Goal: Task Accomplishment & Management: Manage account settings

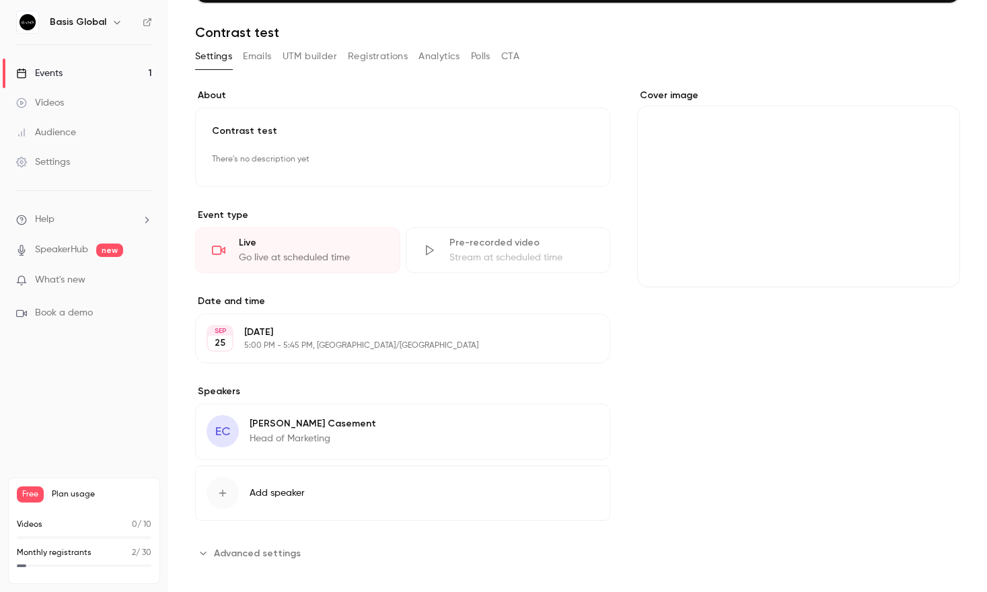
scroll to position [182, 0]
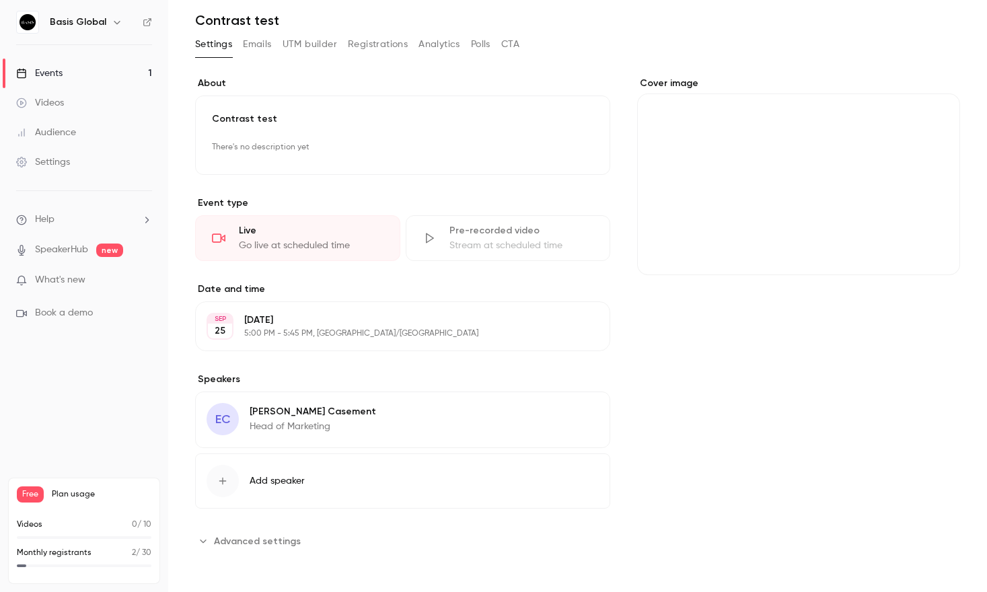
click at [256, 38] on button "Emails" at bounding box center [257, 45] width 28 height 22
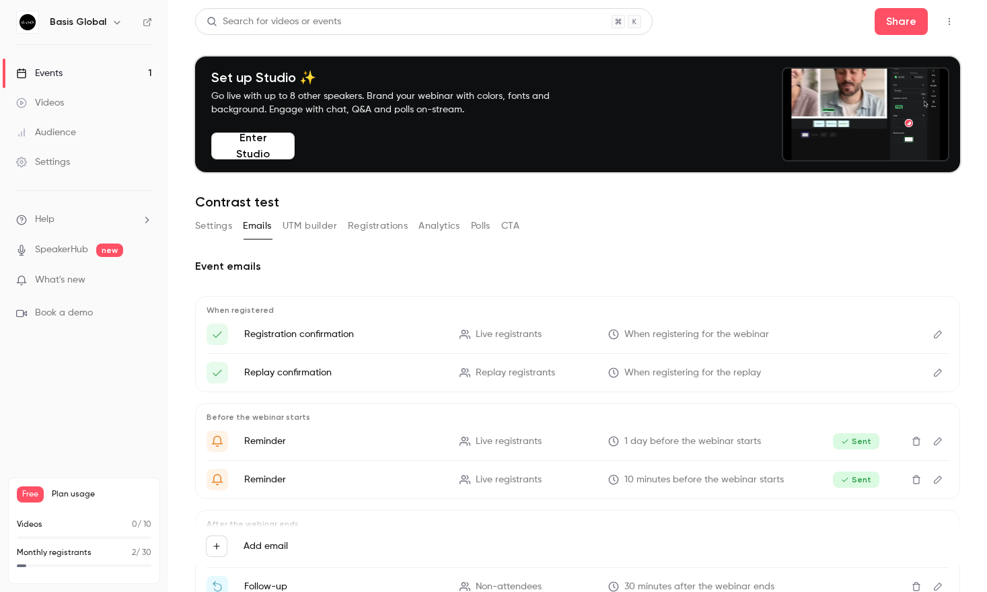
click at [379, 217] on button "Registrations" at bounding box center [378, 226] width 60 height 22
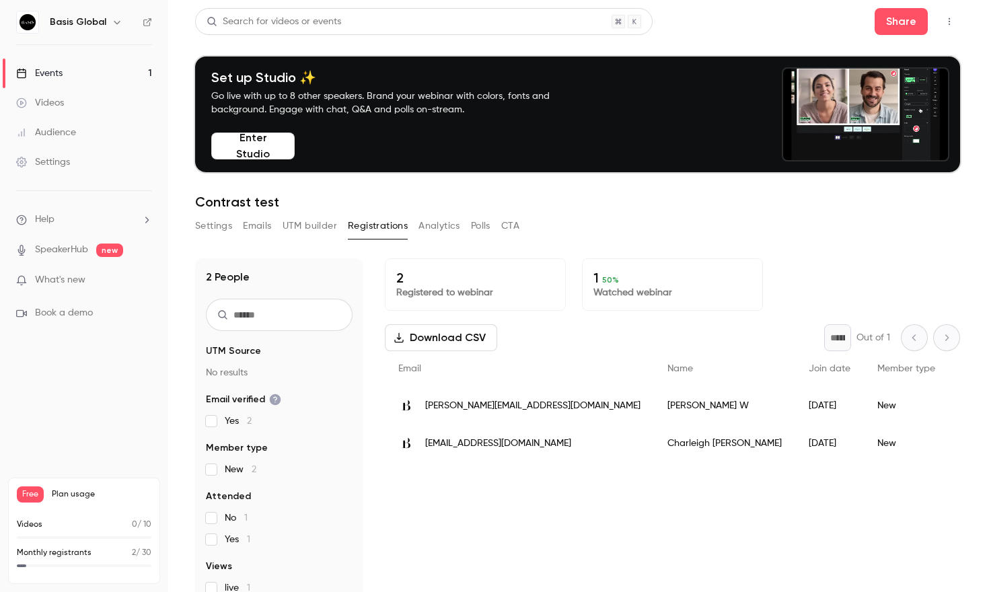
click at [947, 24] on icon "button" at bounding box center [949, 21] width 11 height 9
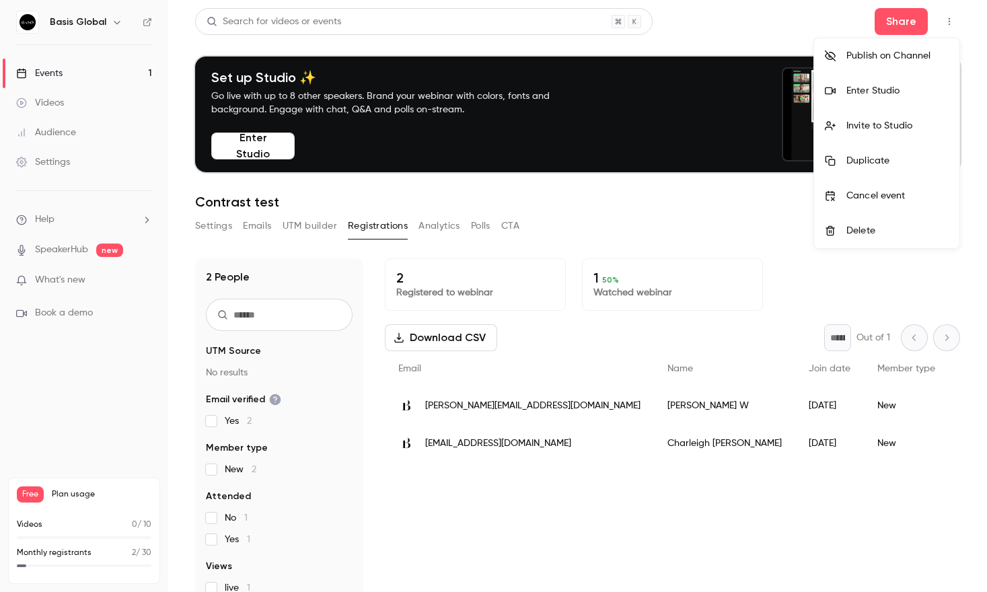
click at [794, 504] on div at bounding box center [493, 296] width 987 height 592
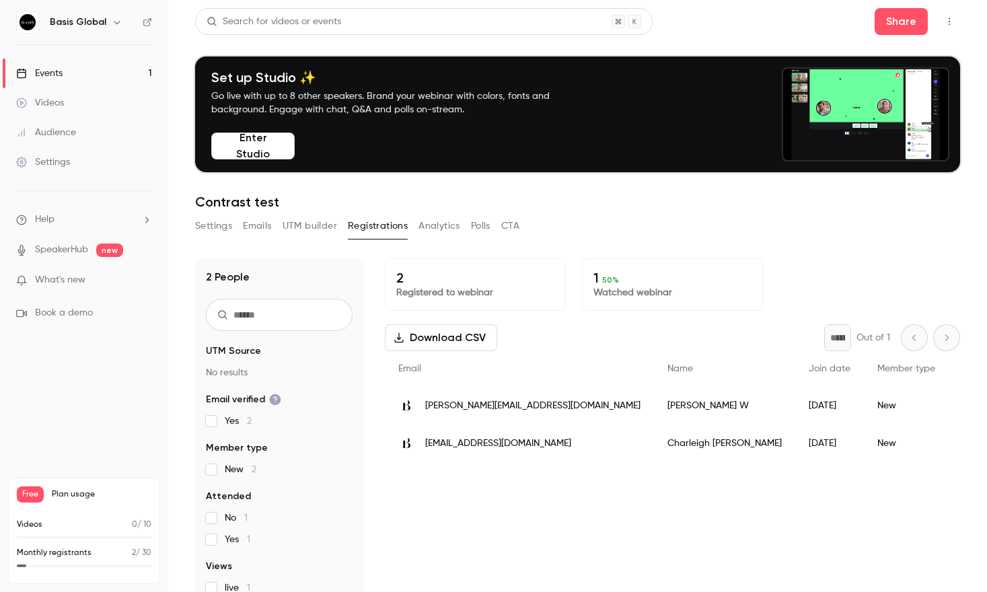
click at [216, 225] on button "Settings" at bounding box center [213, 226] width 37 height 22
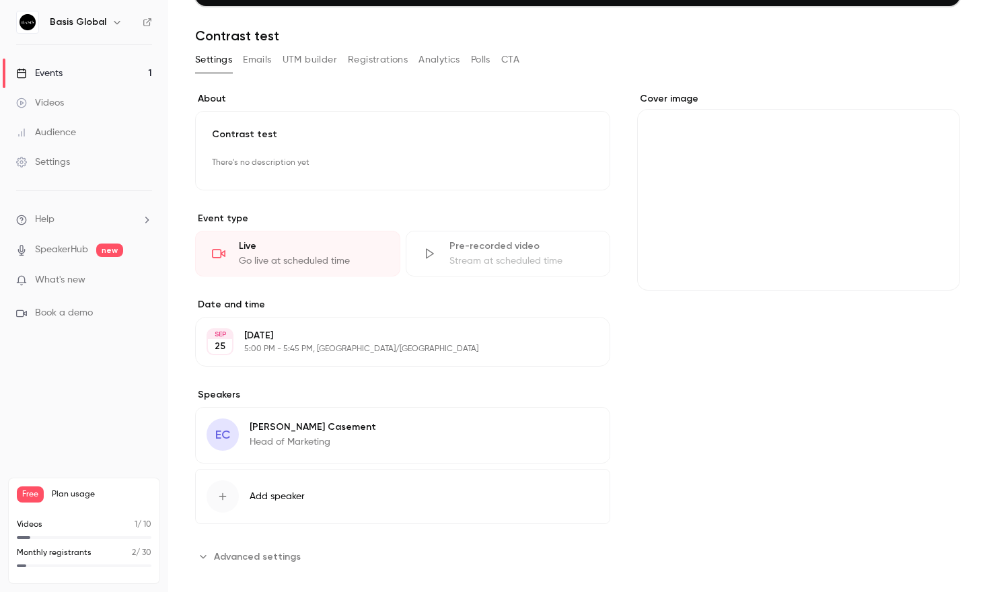
scroll to position [182, 0]
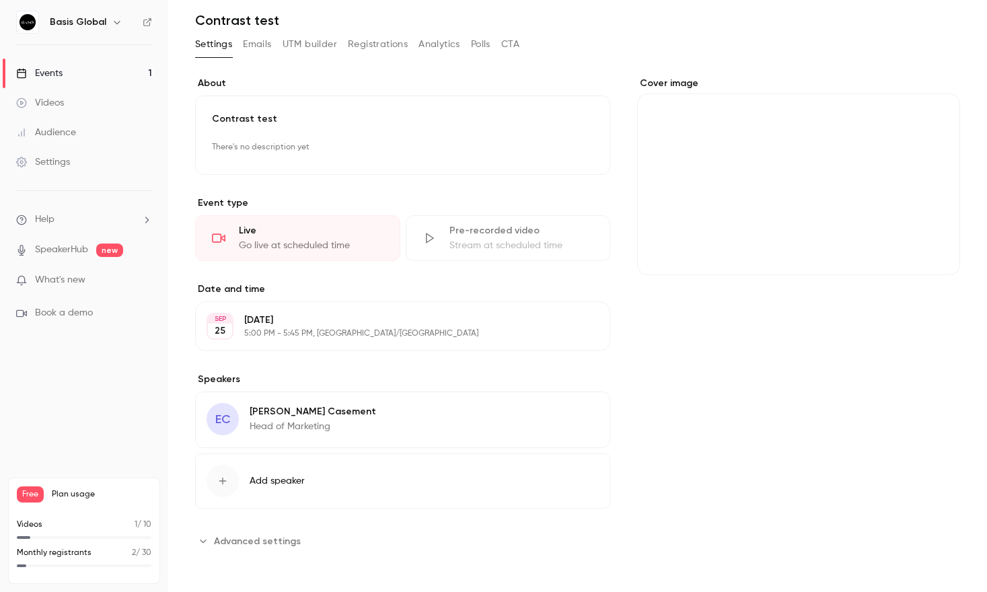
click at [272, 538] on span "Advanced settings" at bounding box center [257, 541] width 87 height 14
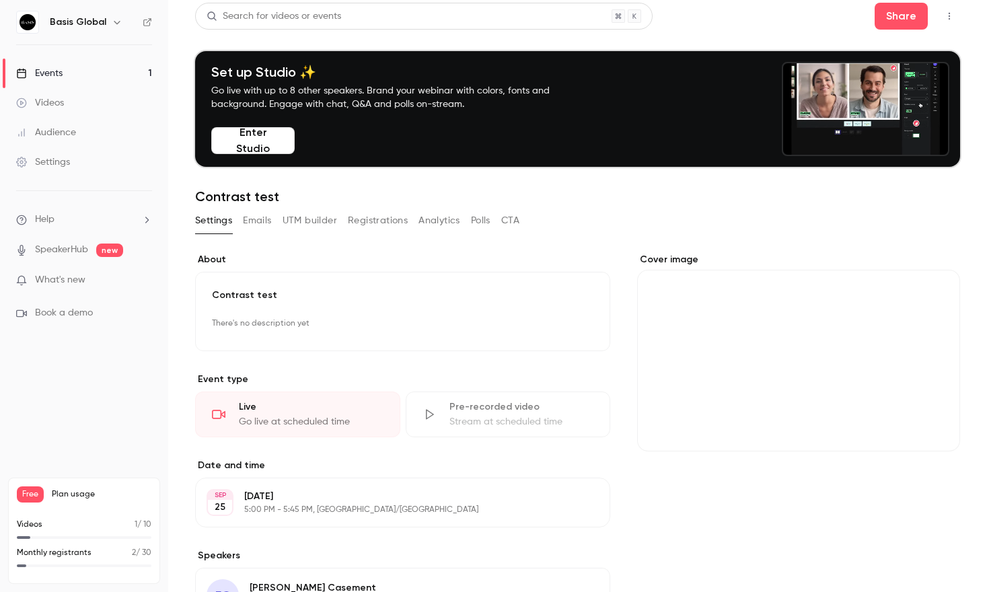
scroll to position [0, 0]
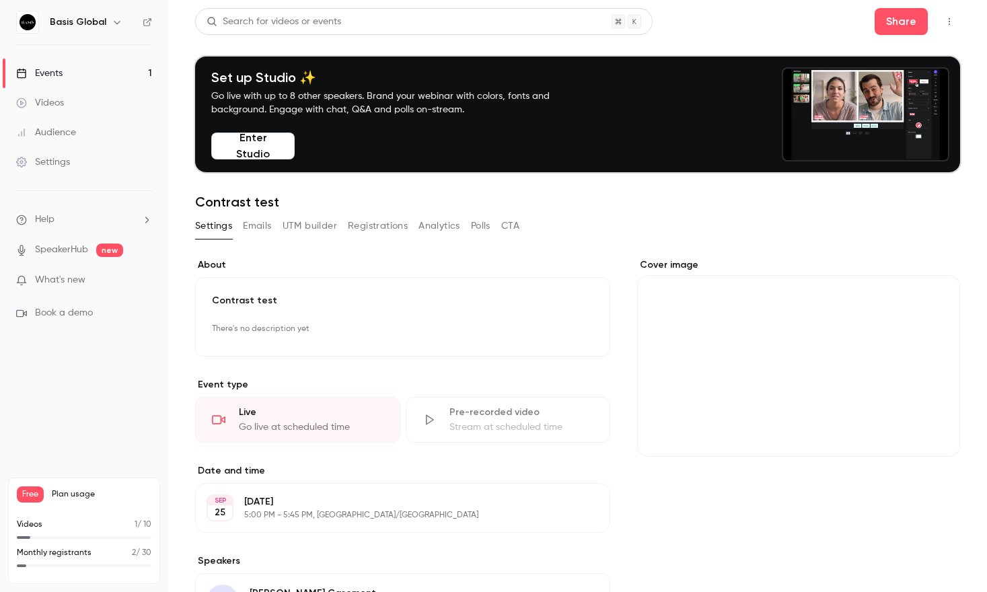
click at [93, 19] on h6 "Basis Global" at bounding box center [78, 21] width 56 height 13
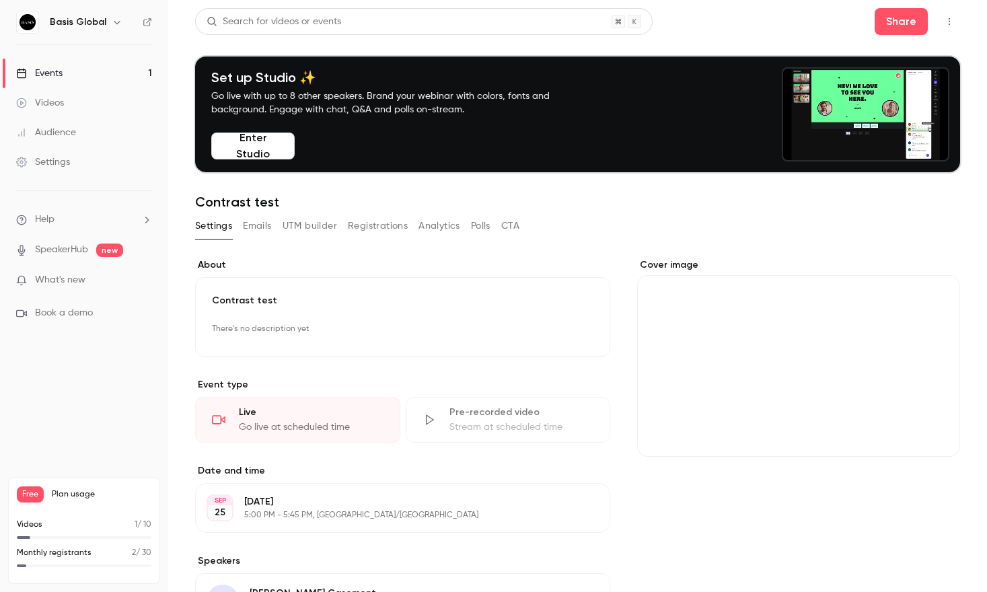
click at [112, 20] on icon "button" at bounding box center [117, 22] width 11 height 11
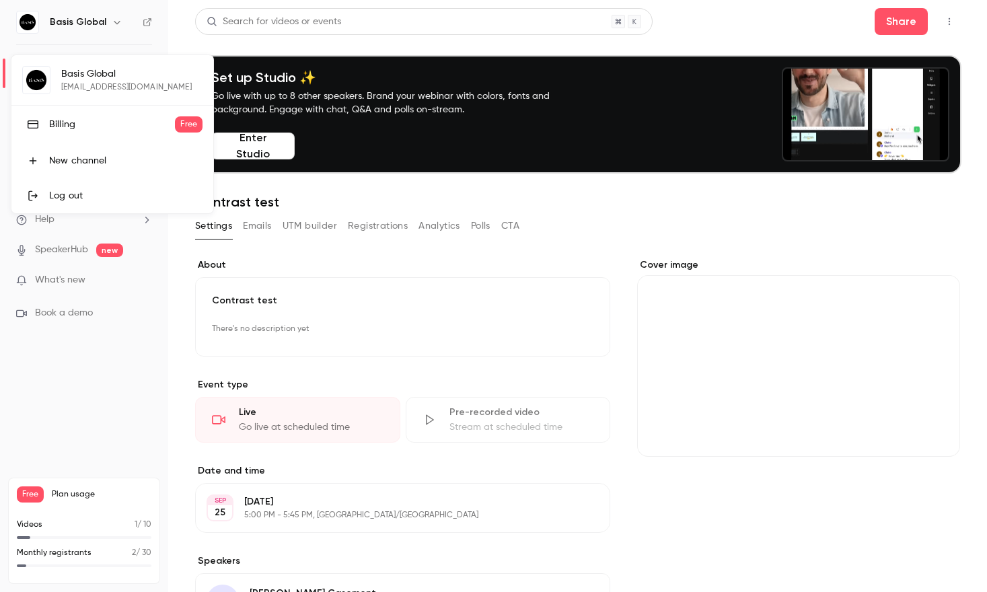
click at [708, 213] on div at bounding box center [493, 296] width 987 height 592
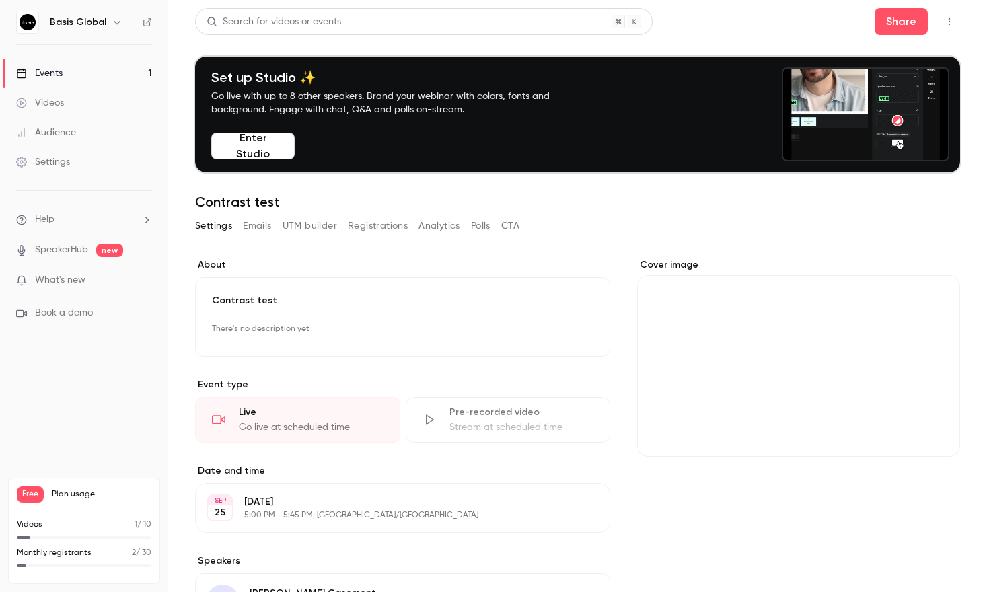
click at [950, 20] on icon "button" at bounding box center [949, 21] width 11 height 9
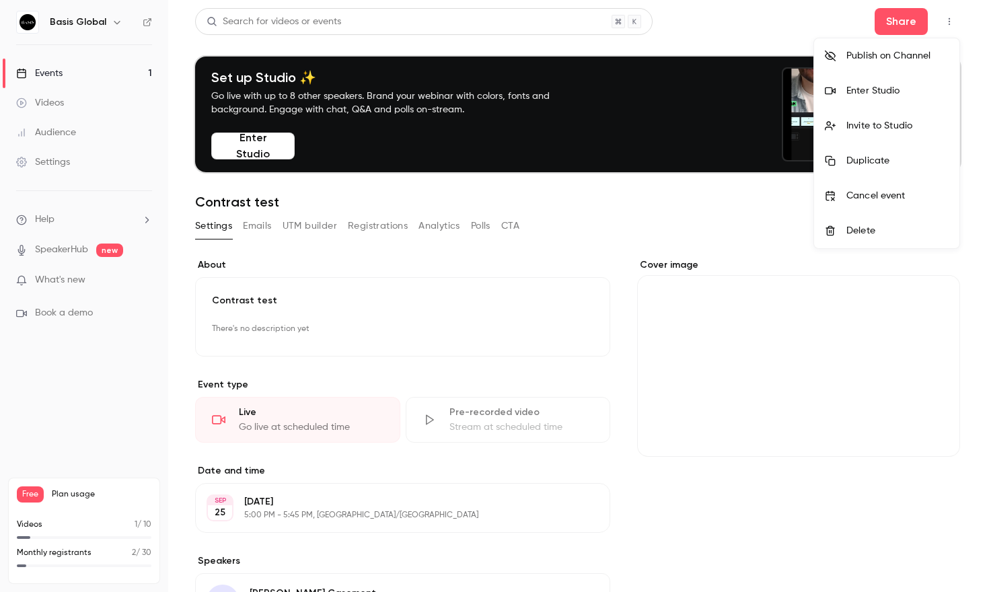
click at [897, 26] on div at bounding box center [493, 296] width 987 height 592
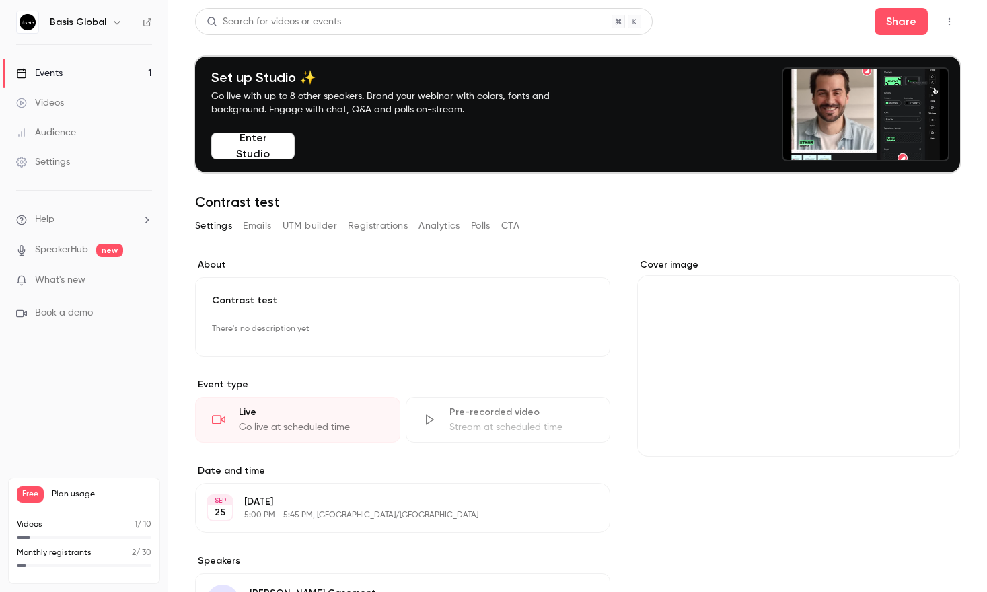
click at [897, 26] on button "Share" at bounding box center [900, 21] width 53 height 27
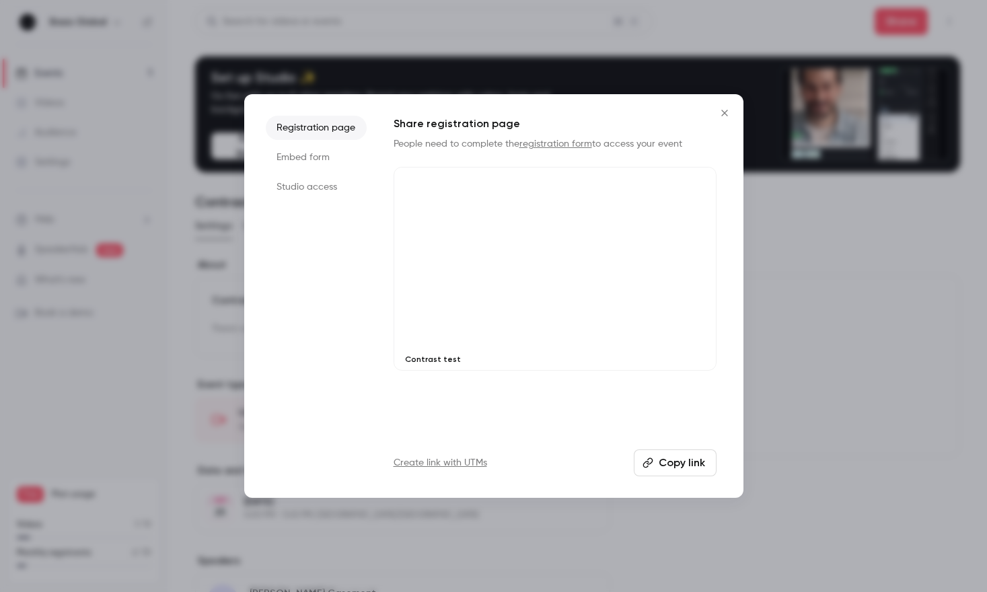
click at [304, 160] on li "Embed form" at bounding box center [316, 157] width 101 height 24
